Goal: Information Seeking & Learning: Learn about a topic

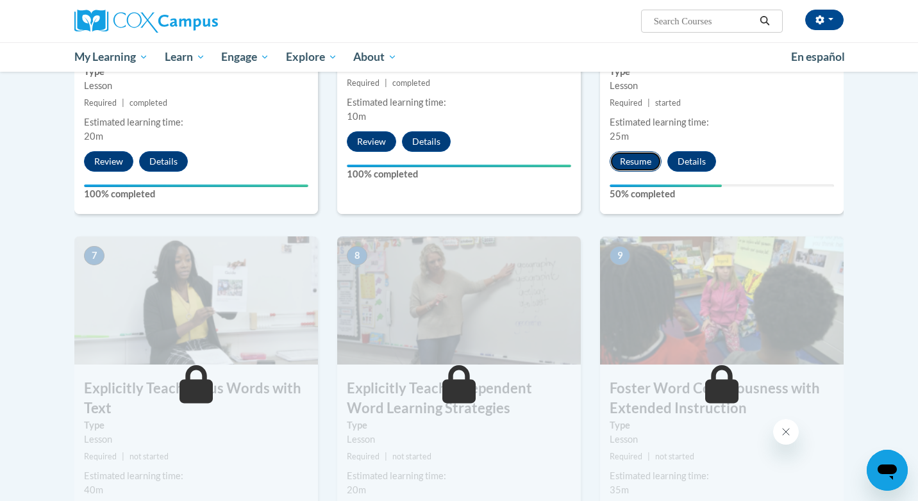
click at [638, 166] on button "Resume" at bounding box center [635, 161] width 52 height 21
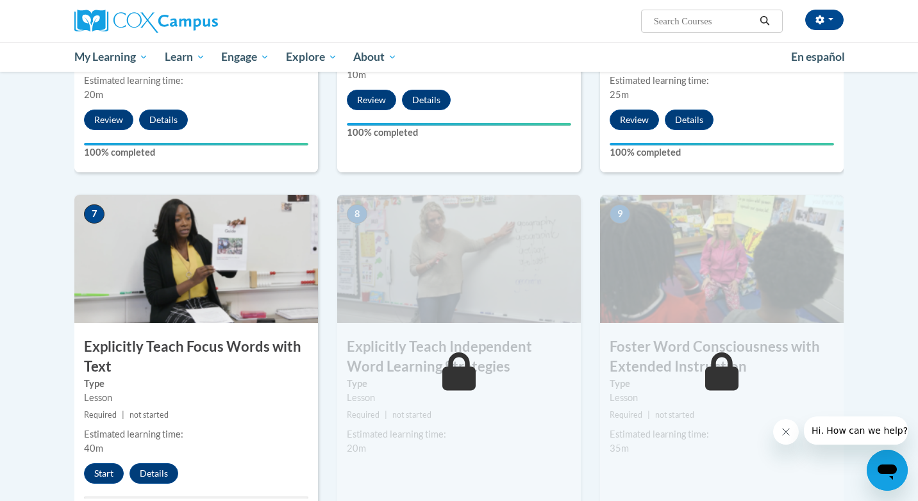
scroll to position [862, 0]
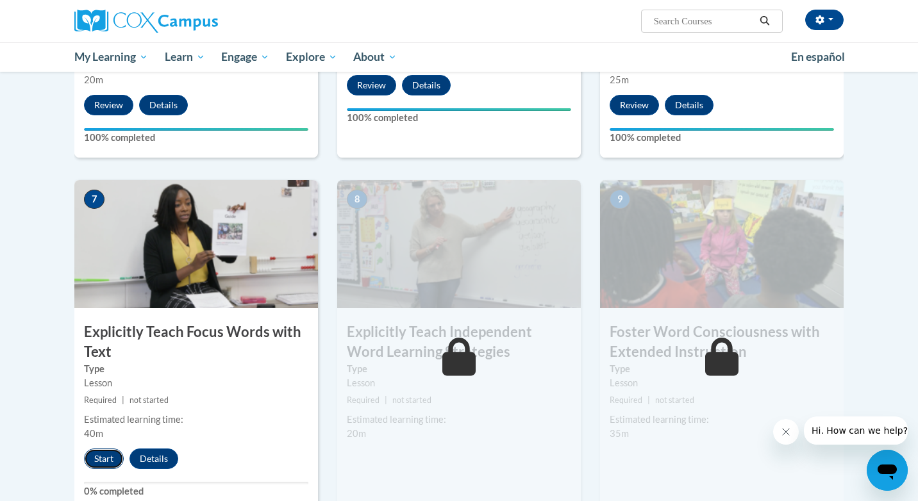
click at [107, 461] on button "Start" at bounding box center [104, 459] width 40 height 21
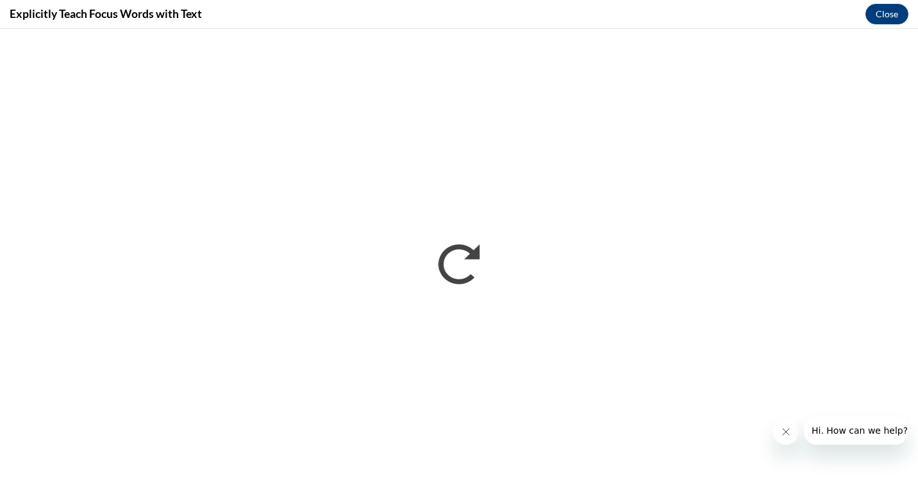
scroll to position [0, 0]
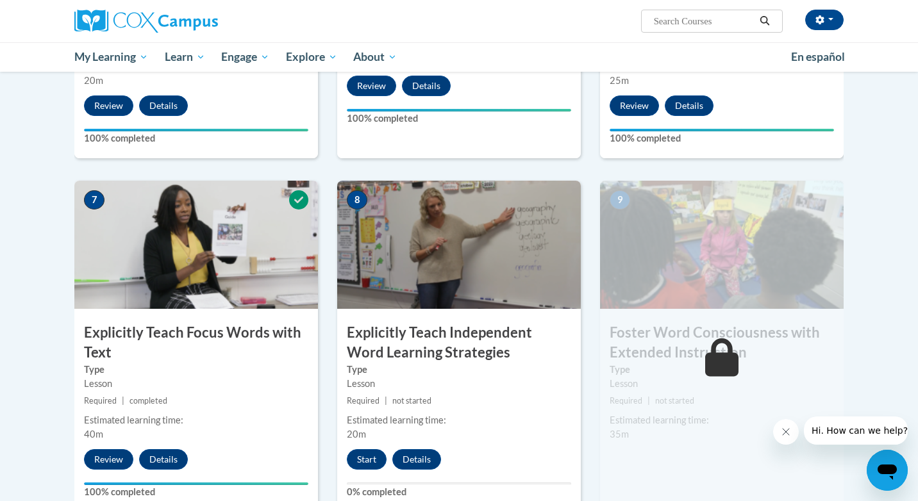
scroll to position [872, 0]
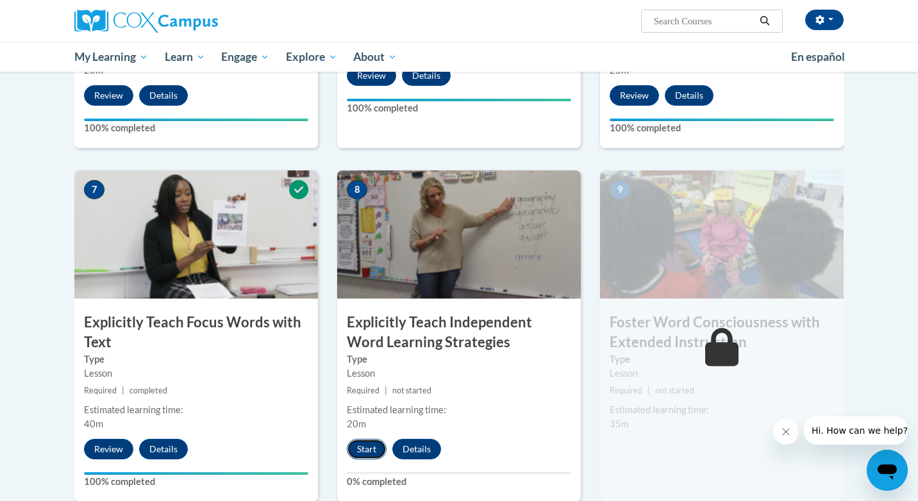
click at [365, 452] on button "Start" at bounding box center [367, 449] width 40 height 21
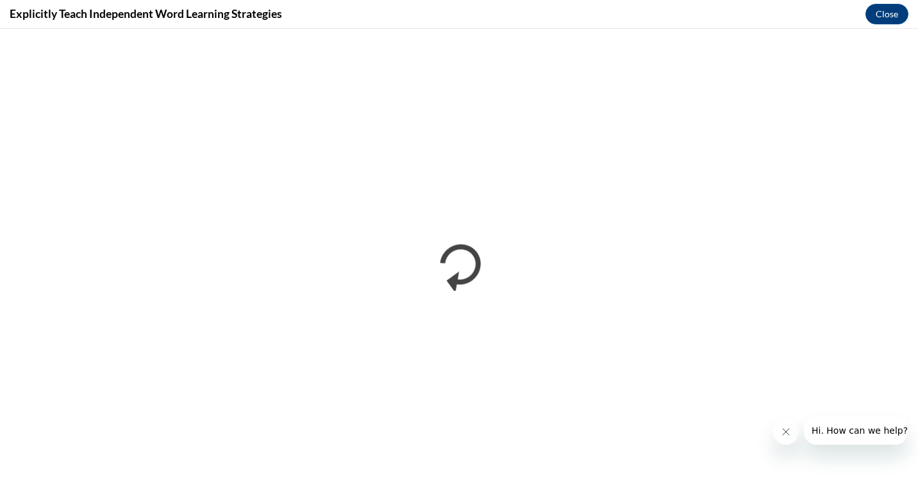
scroll to position [0, 0]
